Goal: Task Accomplishment & Management: Manage account settings

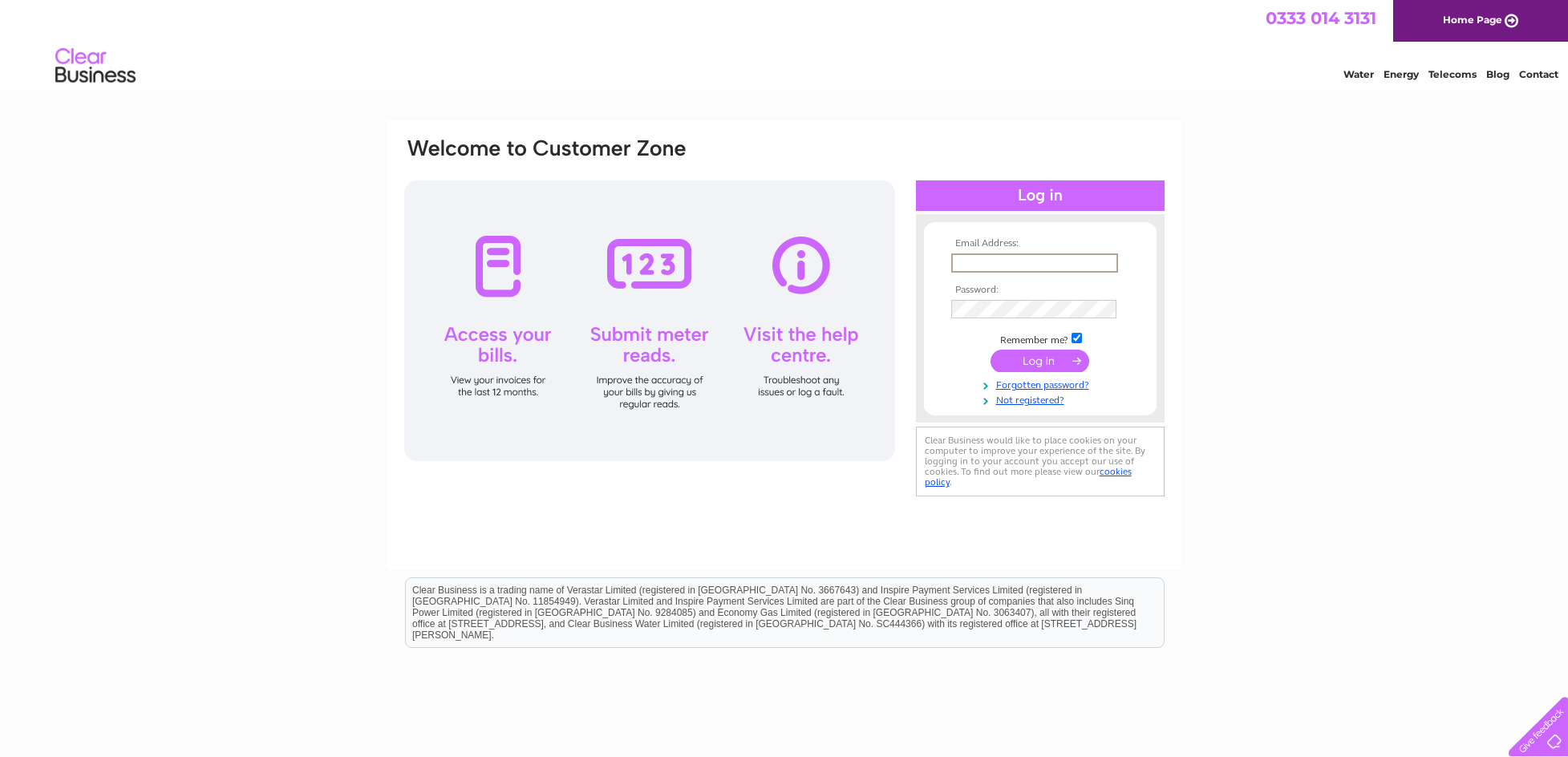
type input "[EMAIL_ADDRESS][DOMAIN_NAME]"
click at [1028, 362] on input "submit" at bounding box center [1040, 359] width 99 height 22
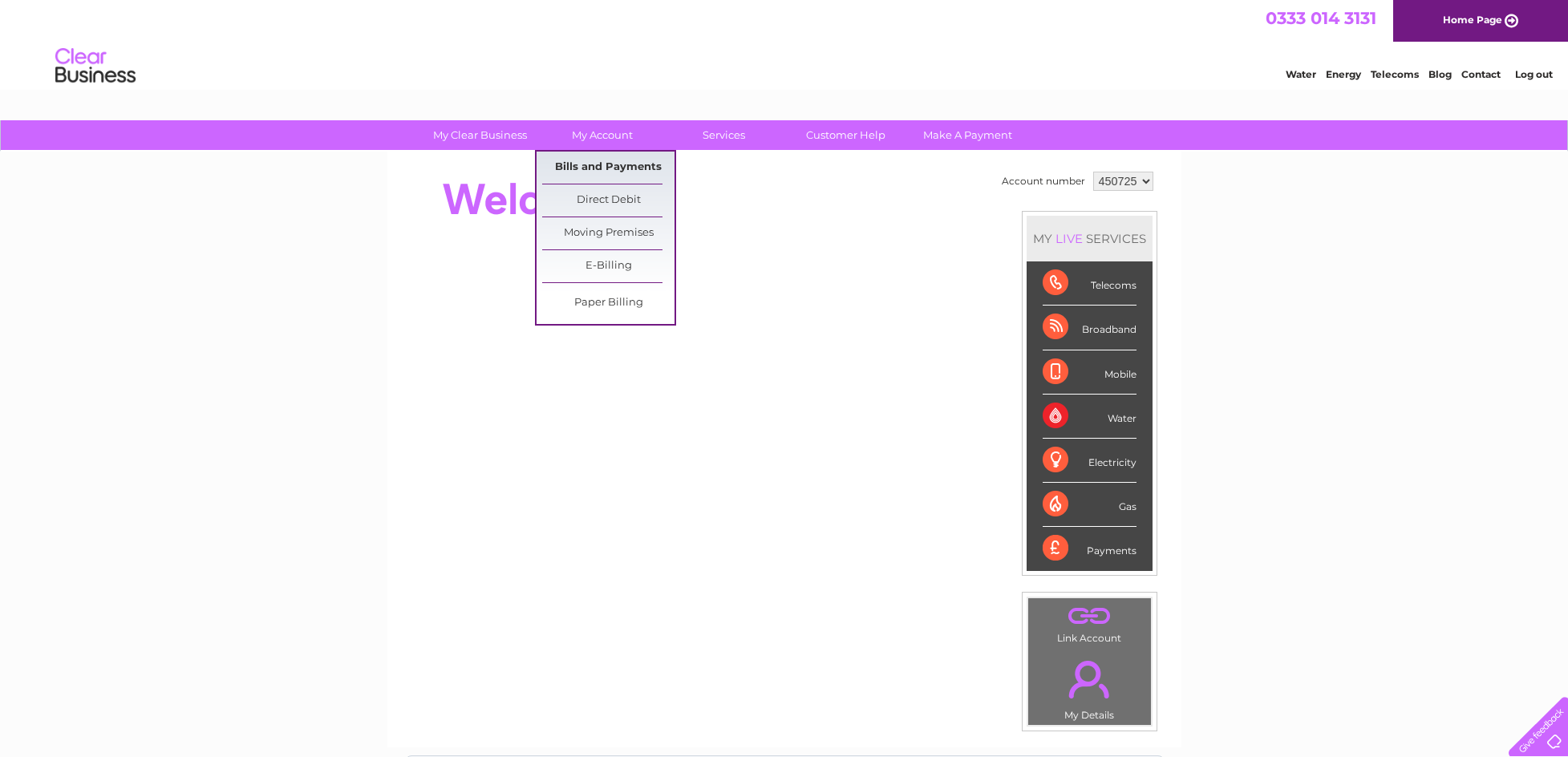
click at [592, 173] on link "Bills and Payments" at bounding box center [608, 167] width 133 height 32
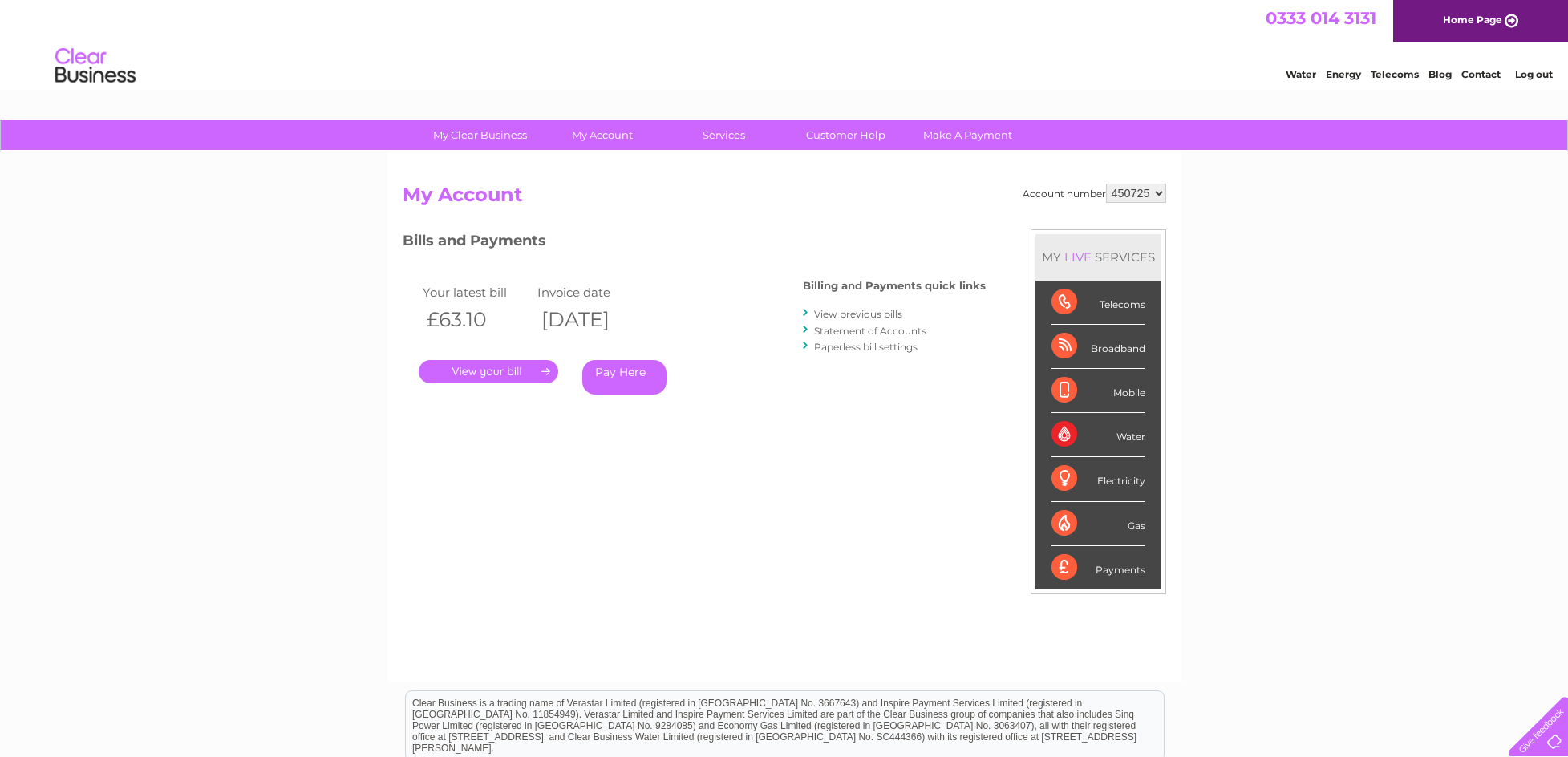
click at [502, 371] on link "." at bounding box center [488, 372] width 140 height 23
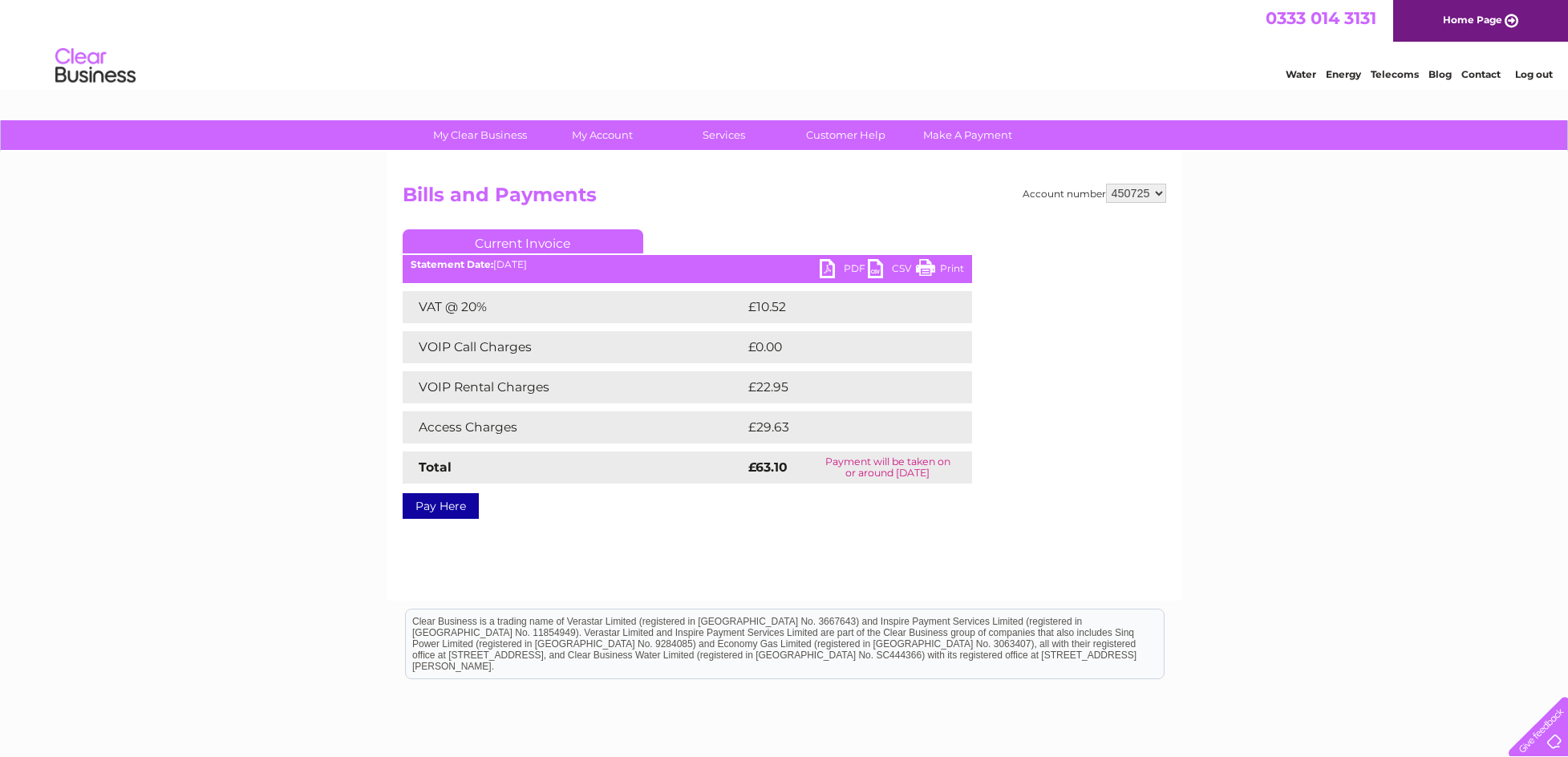
click at [824, 265] on link "PDF" at bounding box center [844, 271] width 48 height 23
